Goal: Book appointment/travel/reservation

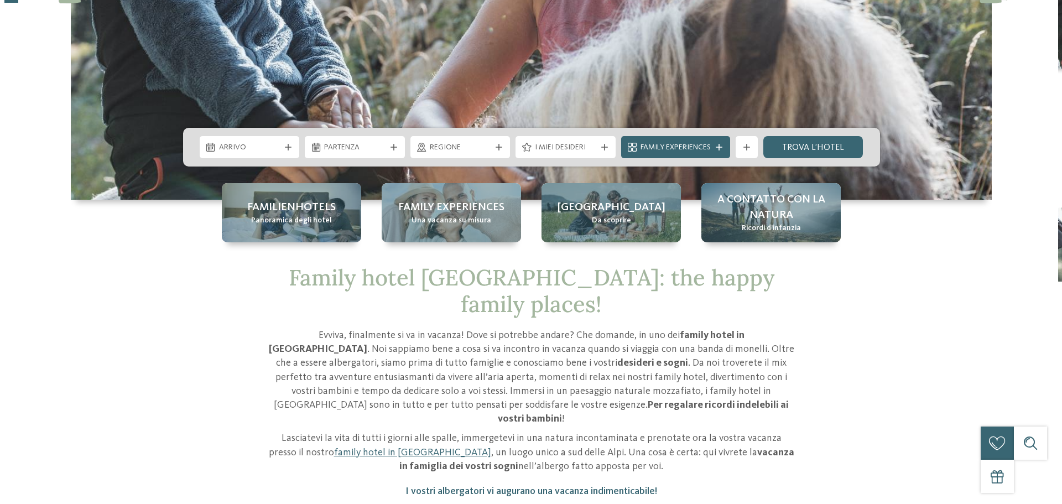
scroll to position [276, 0]
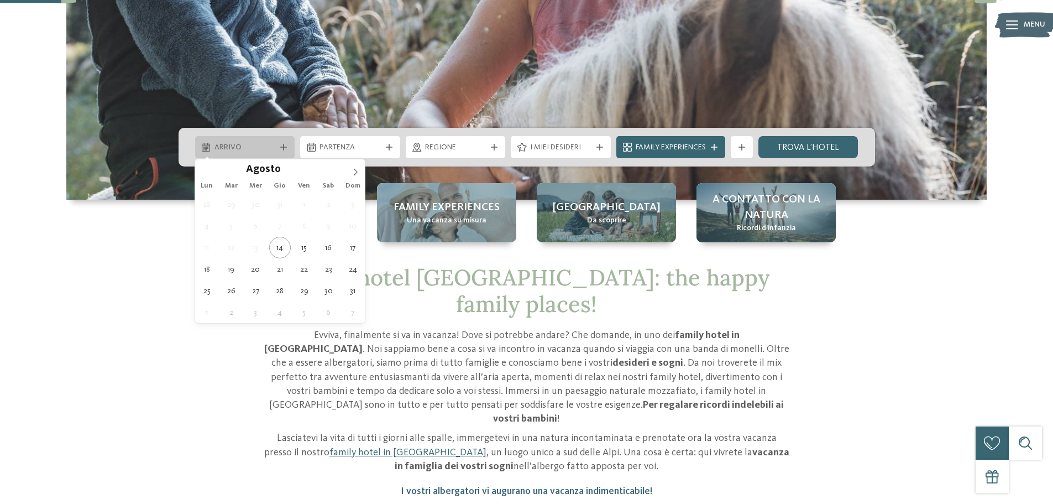
click at [282, 145] on icon at bounding box center [283, 147] width 7 height 7
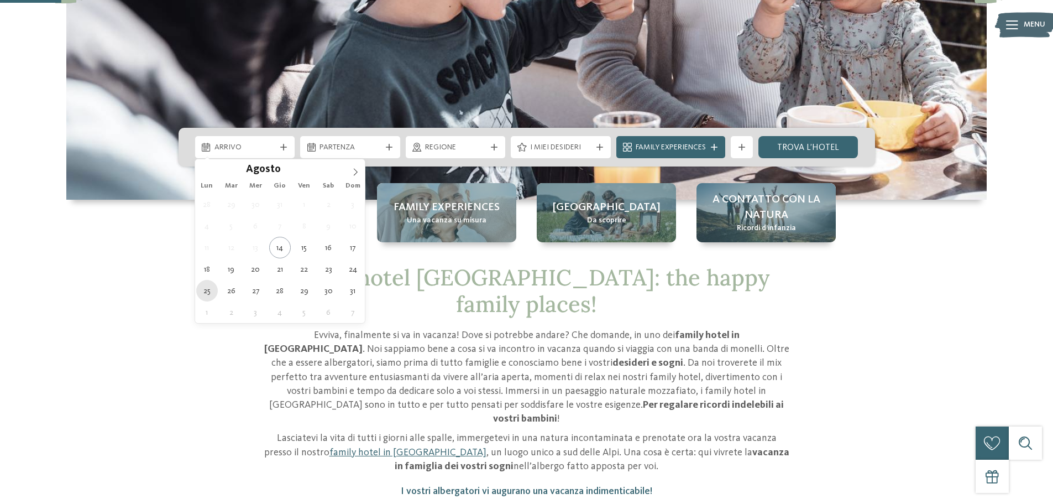
type div "[DATE]"
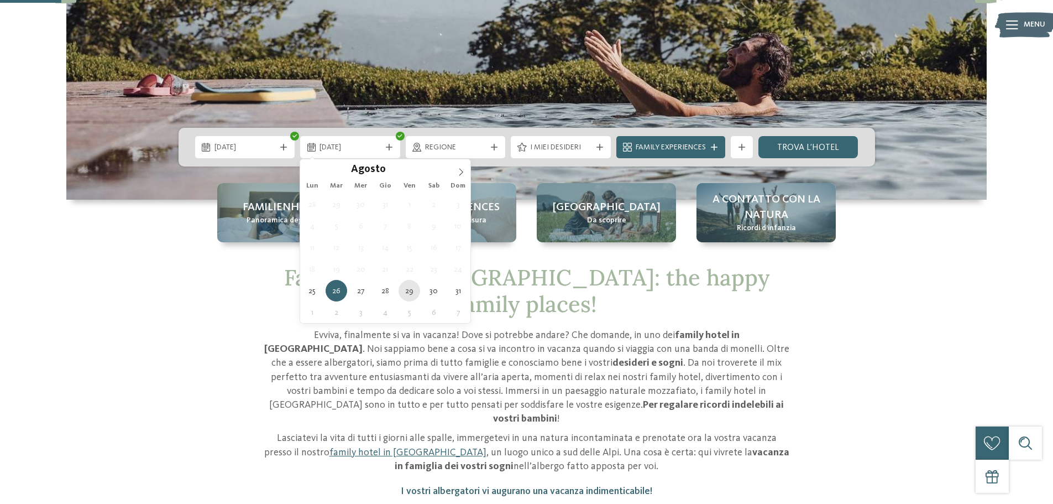
type div "[DATE]"
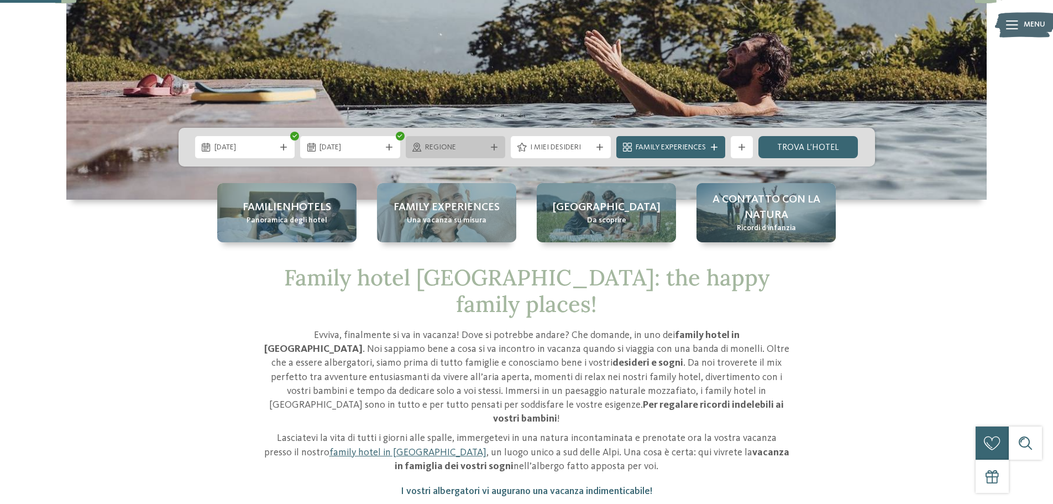
click at [477, 149] on span "Regione" at bounding box center [455, 147] width 61 height 11
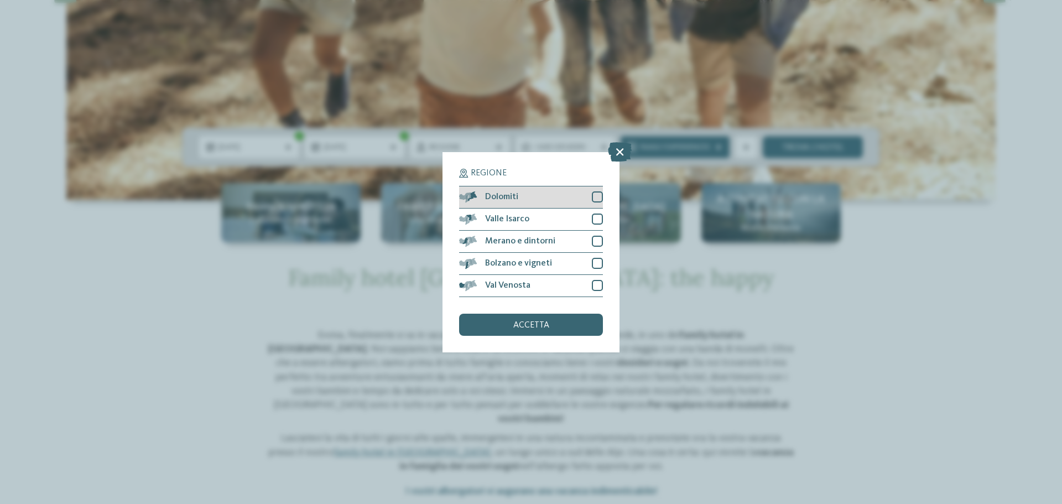
click at [597, 198] on div at bounding box center [597, 196] width 11 height 11
click at [560, 321] on div "accetta" at bounding box center [531, 325] width 144 height 22
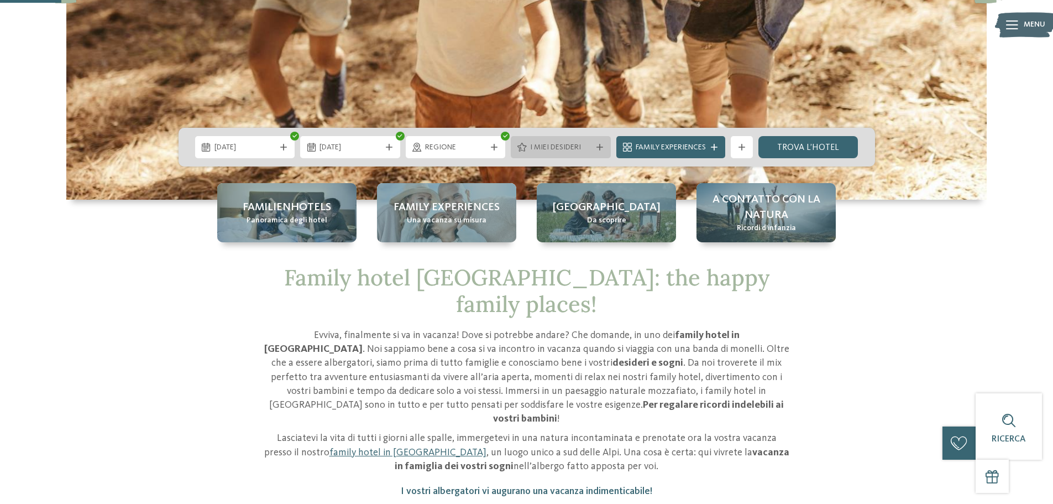
click at [576, 139] on div "I miei desideri" at bounding box center [561, 147] width 100 height 22
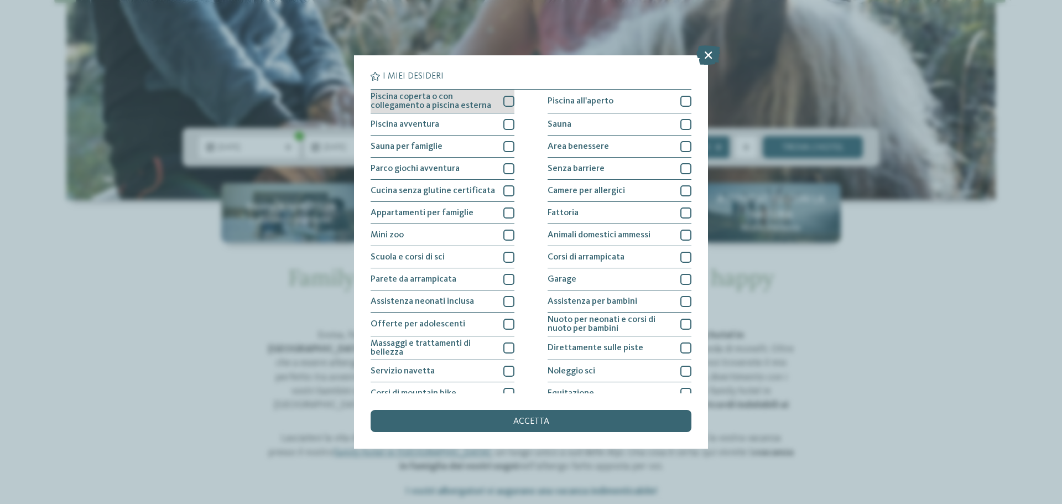
click at [506, 102] on div at bounding box center [508, 101] width 11 height 11
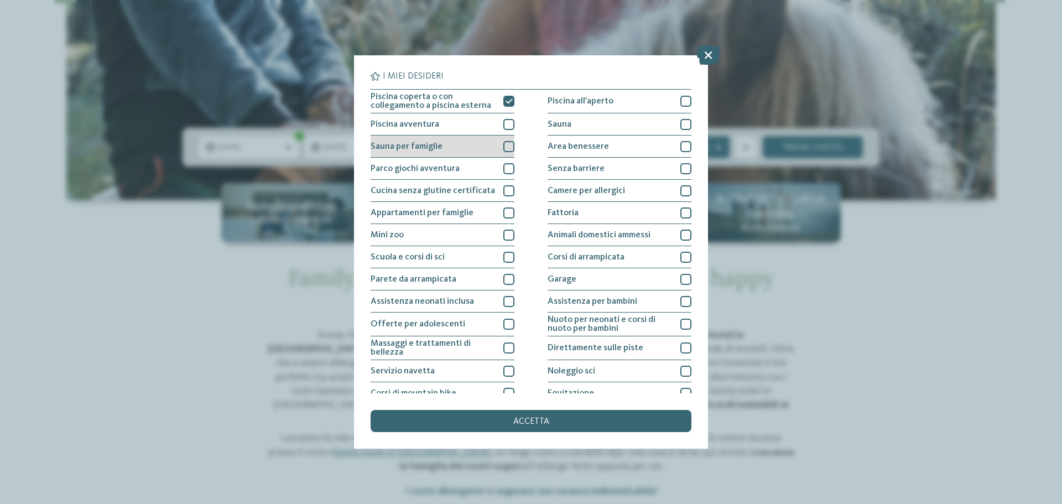
click at [509, 150] on div at bounding box center [508, 146] width 11 height 11
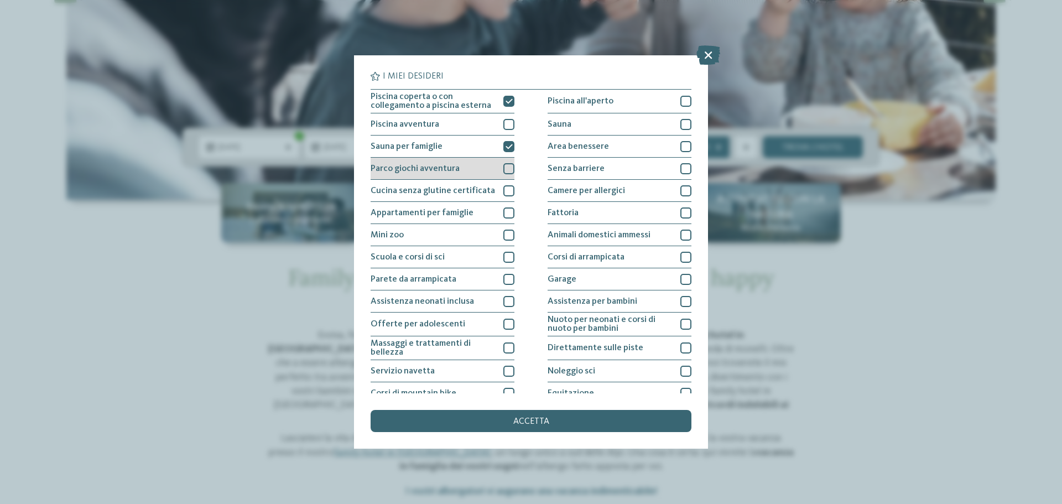
click at [499, 170] on div "Parco giochi avventura" at bounding box center [442, 169] width 144 height 22
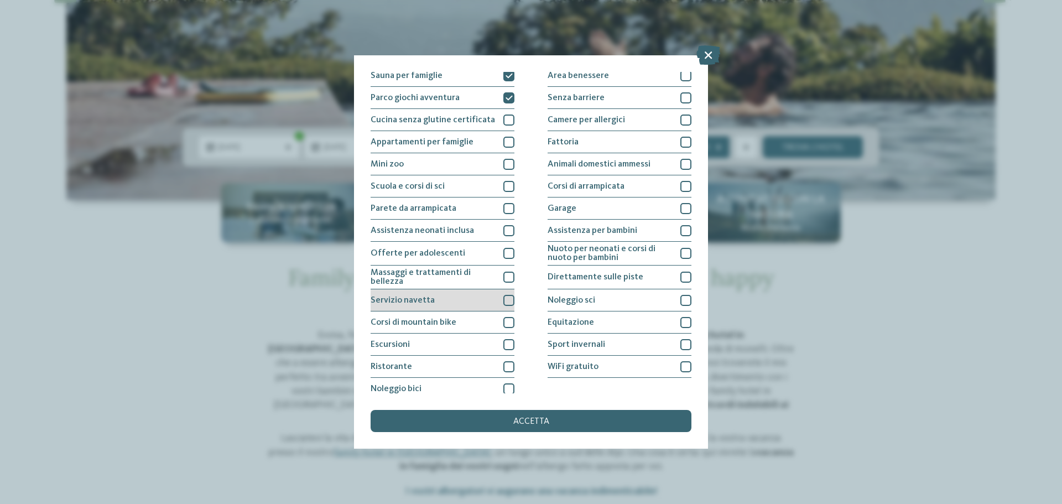
scroll to position [77, 0]
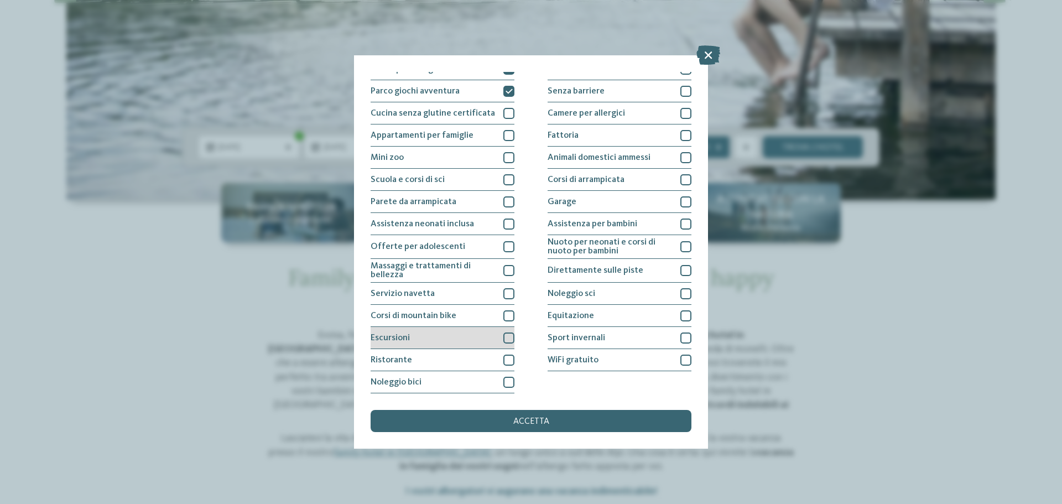
click at [503, 340] on div at bounding box center [508, 337] width 11 height 11
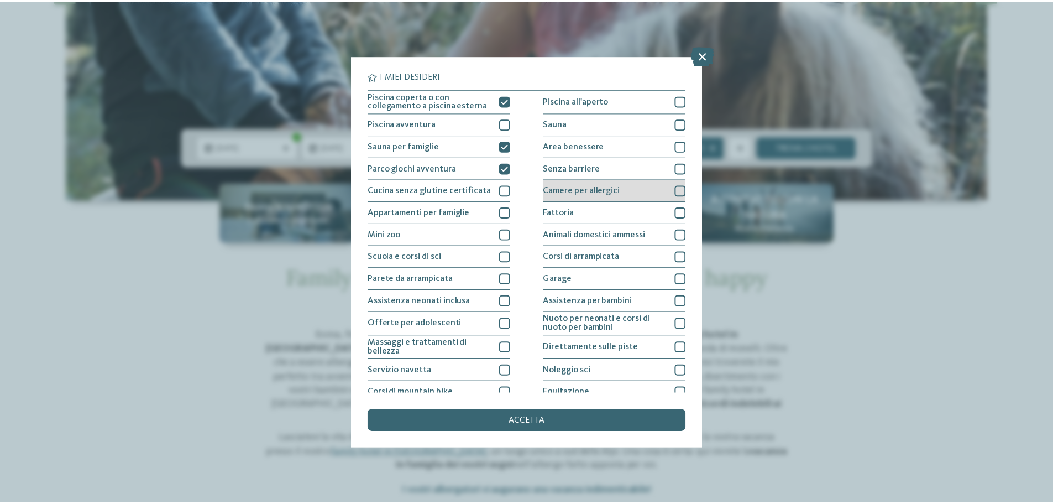
scroll to position [0, 0]
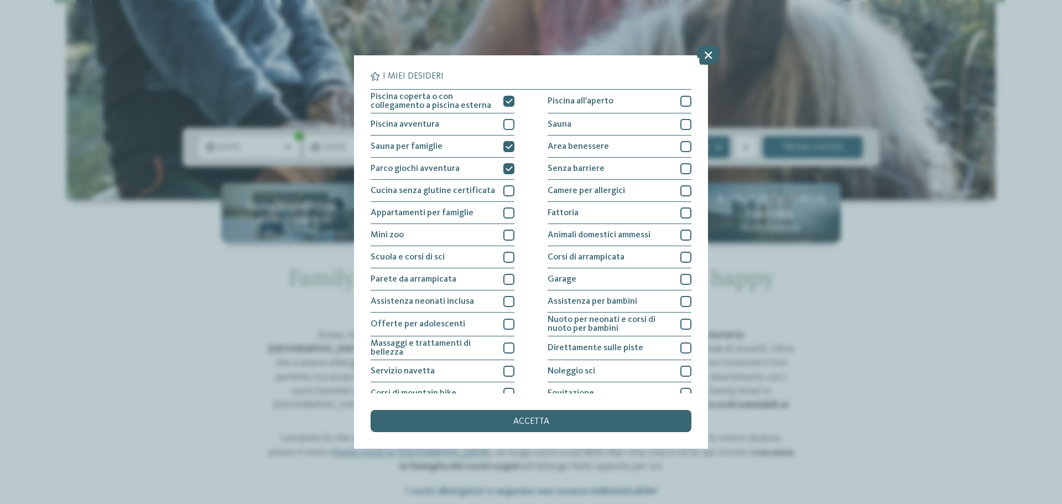
click at [526, 423] on span "accetta" at bounding box center [531, 421] width 36 height 9
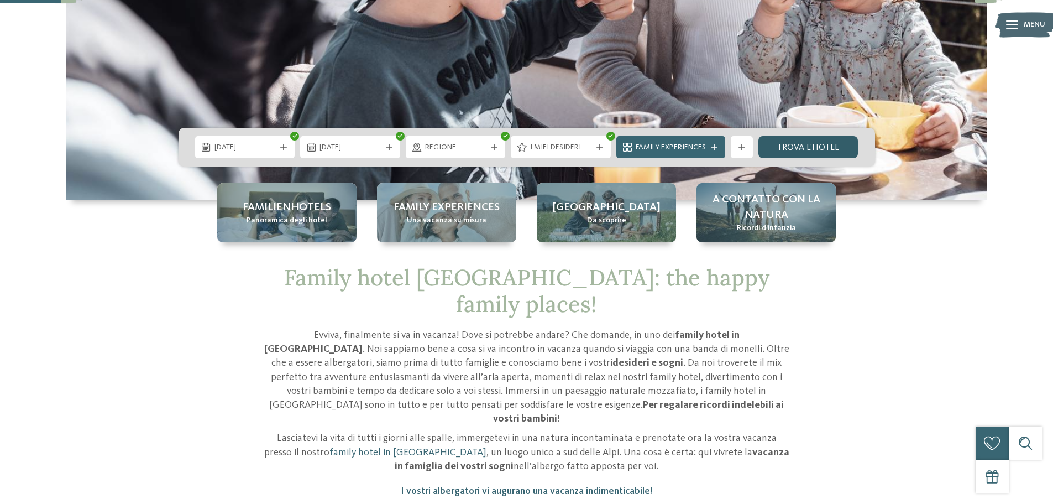
click at [819, 152] on link "trova l’hotel" at bounding box center [809, 147] width 100 height 22
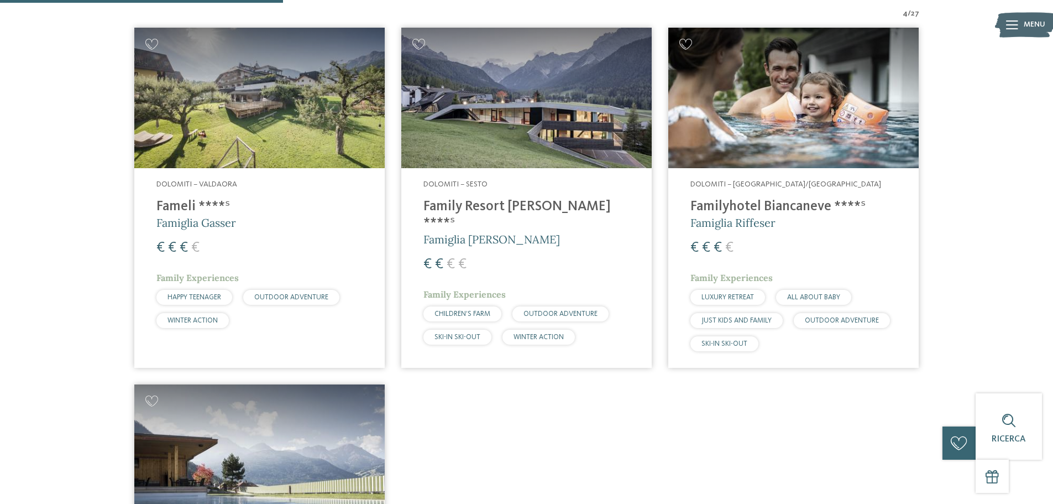
scroll to position [280, 0]
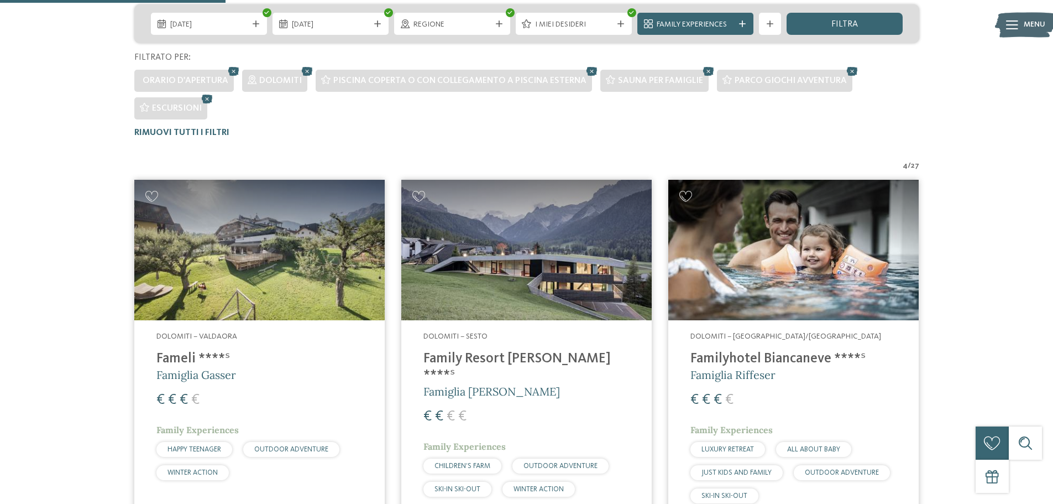
click at [298, 271] on img at bounding box center [259, 250] width 250 height 141
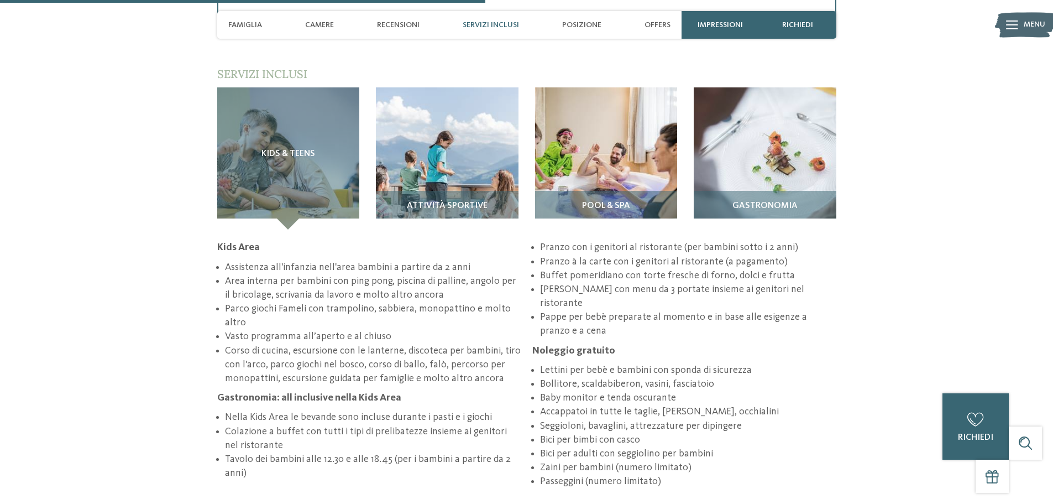
scroll to position [1659, 0]
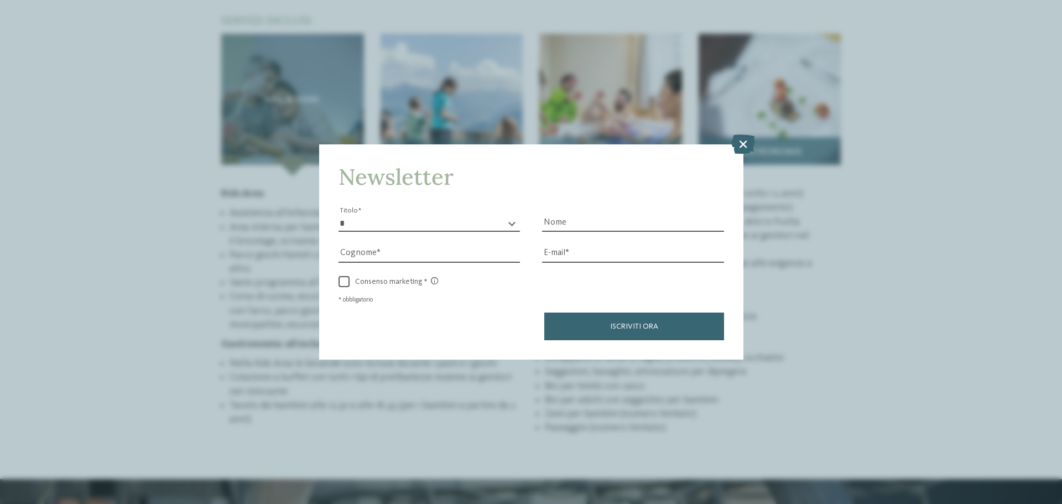
click at [744, 141] on icon at bounding box center [743, 143] width 24 height 19
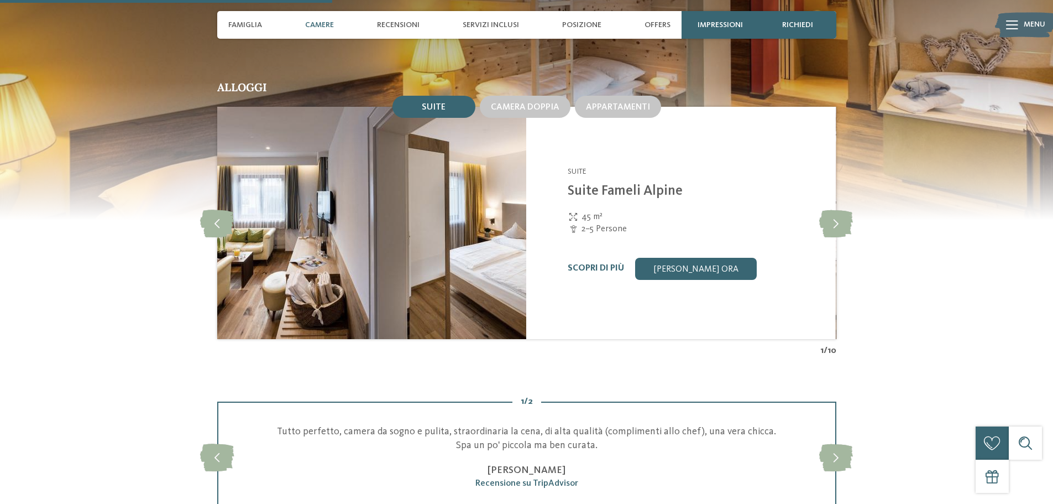
scroll to position [1106, 0]
